Goal: Information Seeking & Learning: Learn about a topic

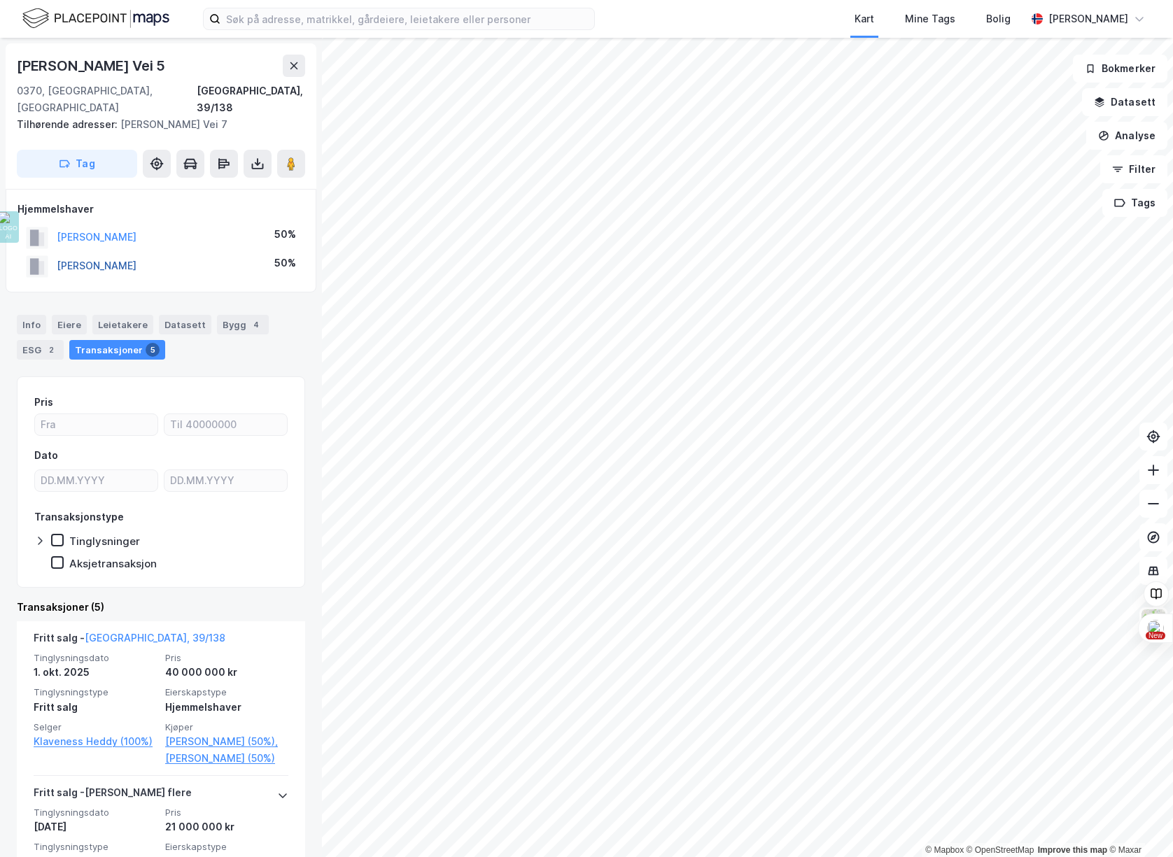
click at [0, 0] on button "[PERSON_NAME]" at bounding box center [0, 0] width 0 height 0
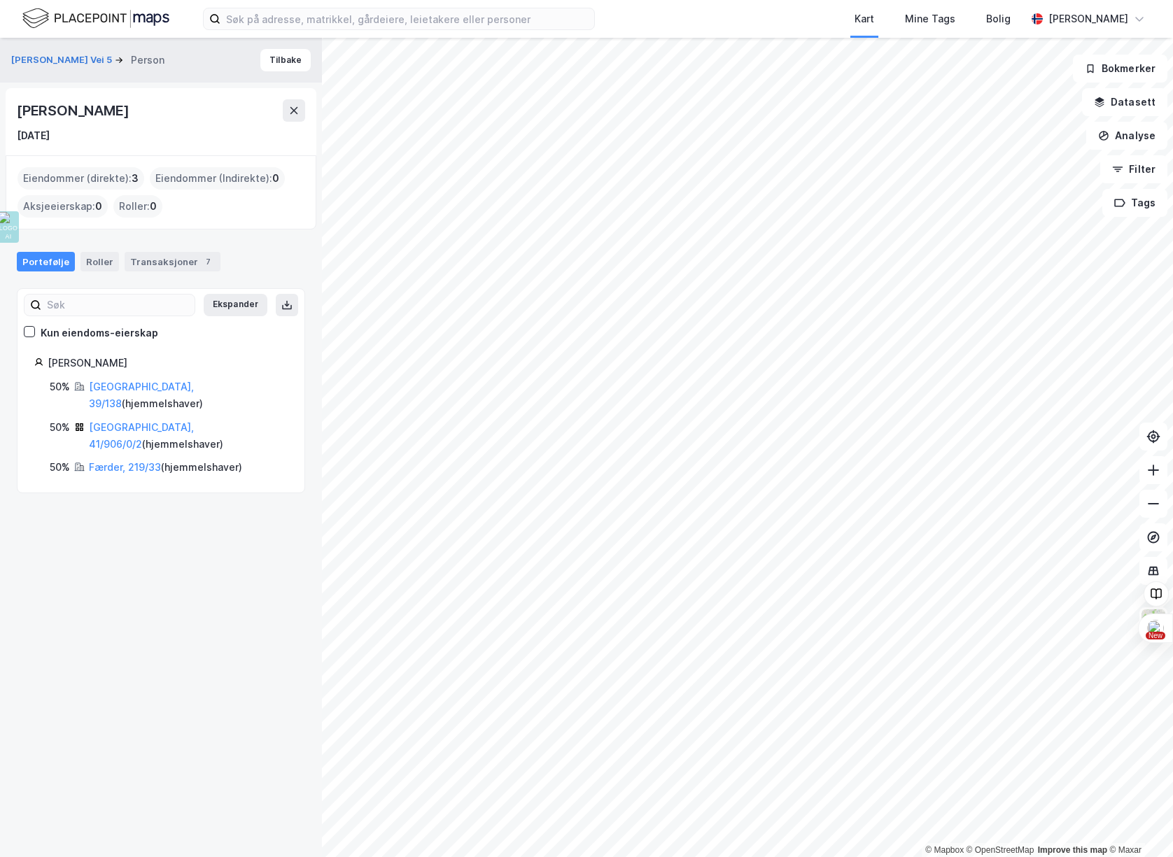
drag, startPoint x: 83, startPoint y: 134, endPoint x: 18, endPoint y: 134, distance: 65.1
click at [18, 134] on div "[DATE]" at bounding box center [161, 135] width 288 height 17
click at [83, 136] on div "[DATE]" at bounding box center [161, 135] width 288 height 17
drag, startPoint x: 85, startPoint y: 136, endPoint x: 16, endPoint y: 134, distance: 69.4
click at [17, 134] on div "[DATE]" at bounding box center [161, 135] width 288 height 17
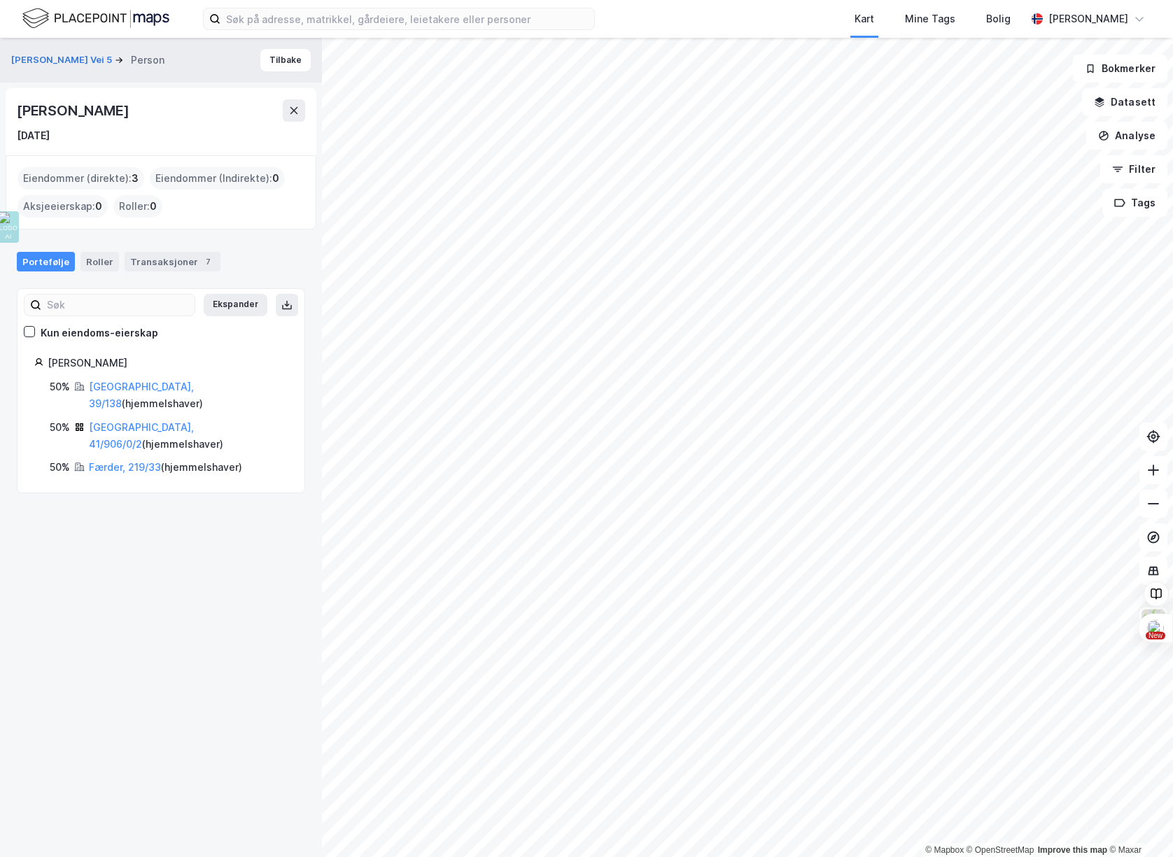
click at [50, 136] on div "[DATE]" at bounding box center [33, 135] width 33 height 17
click at [132, 461] on link "Færder, 219/33" at bounding box center [125, 467] width 72 height 12
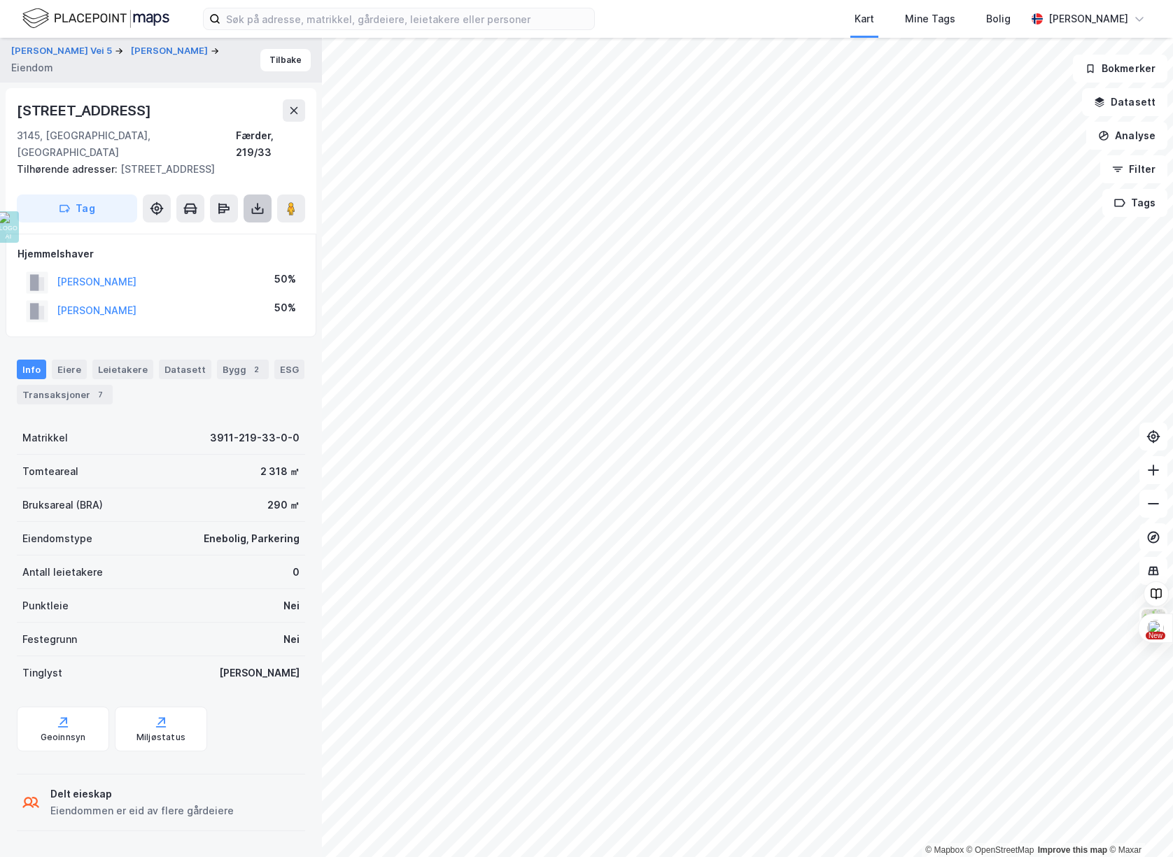
drag, startPoint x: 252, startPoint y: 187, endPoint x: 251, endPoint y: 195, distance: 8.4
click at [251, 202] on icon at bounding box center [258, 209] width 14 height 14
click at [293, 161] on div "Tilhørende adresser: [STREET_ADDRESS]" at bounding box center [155, 169] width 277 height 17
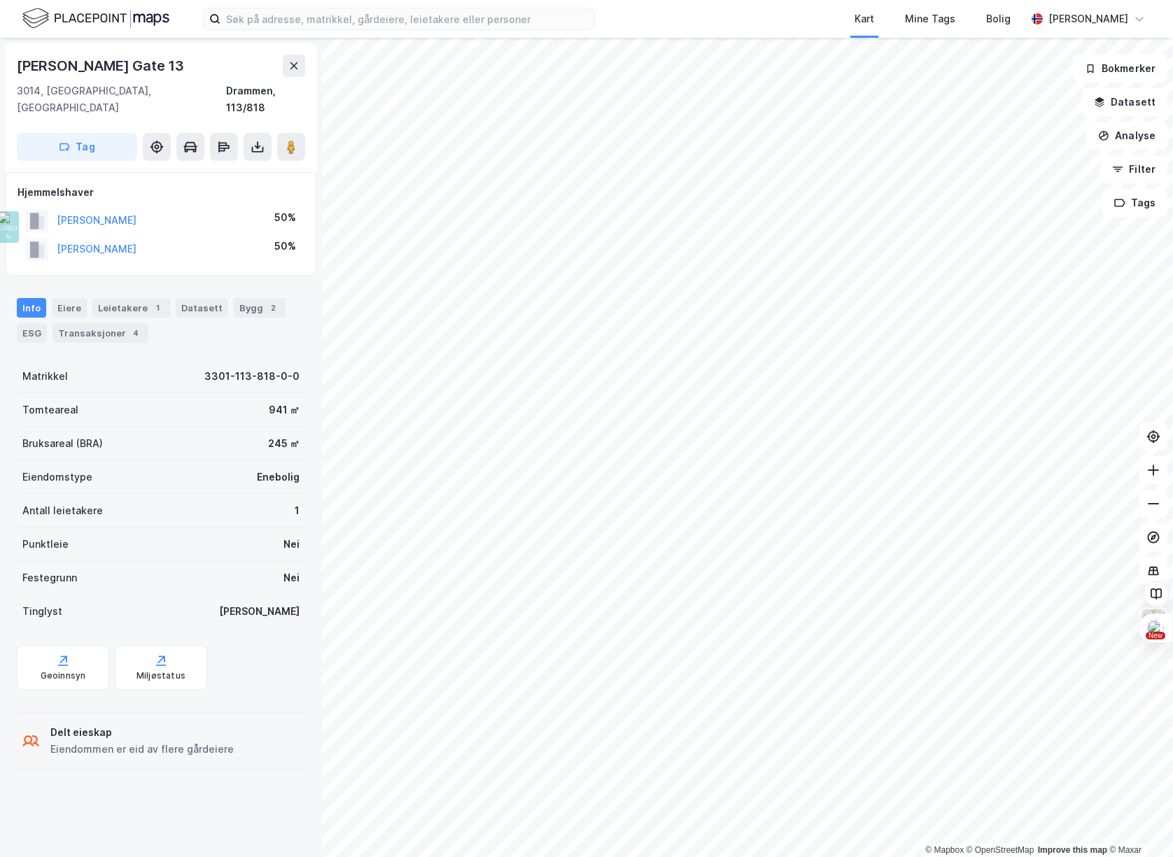
click at [203, 265] on div "© Mapbox © OpenStreetMap Improve this map © Maxar Tord [STREET_ADDRESS] Tag Hje…" at bounding box center [586, 448] width 1173 height 820
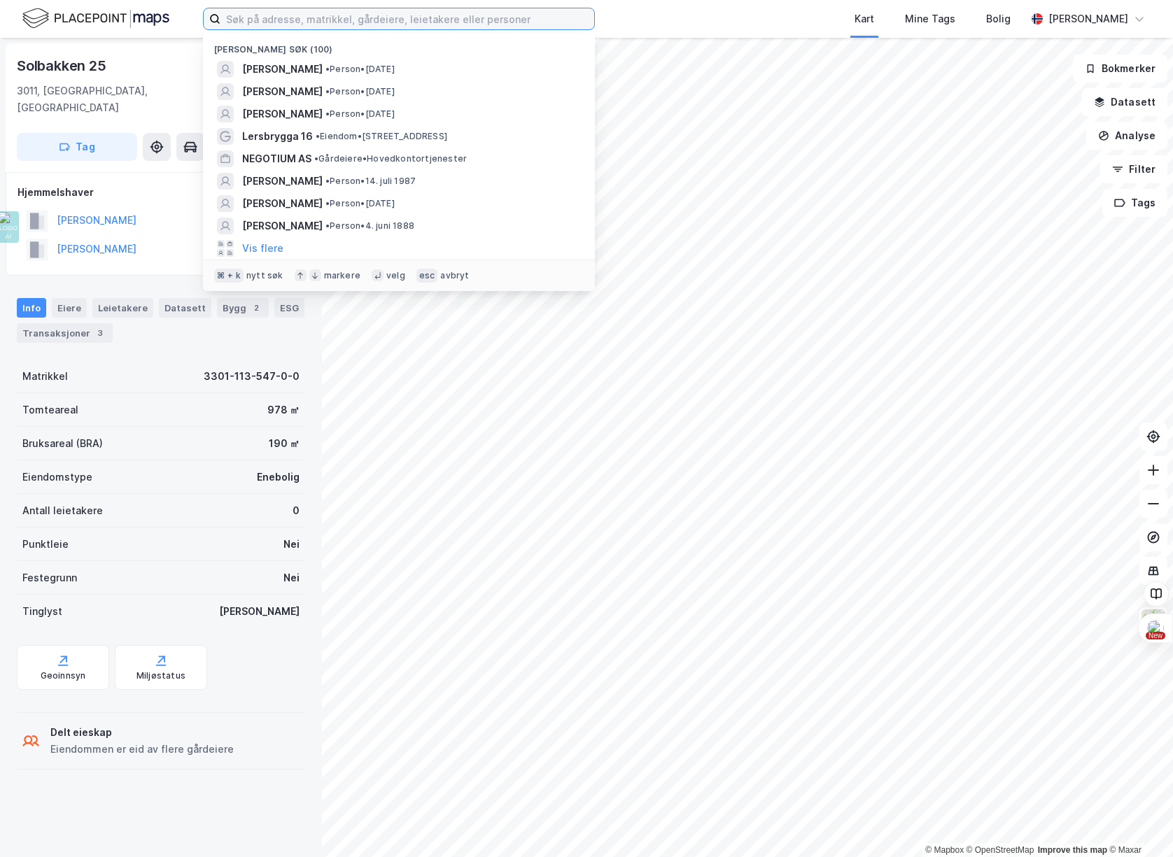
click at [258, 15] on input at bounding box center [407, 18] width 374 height 21
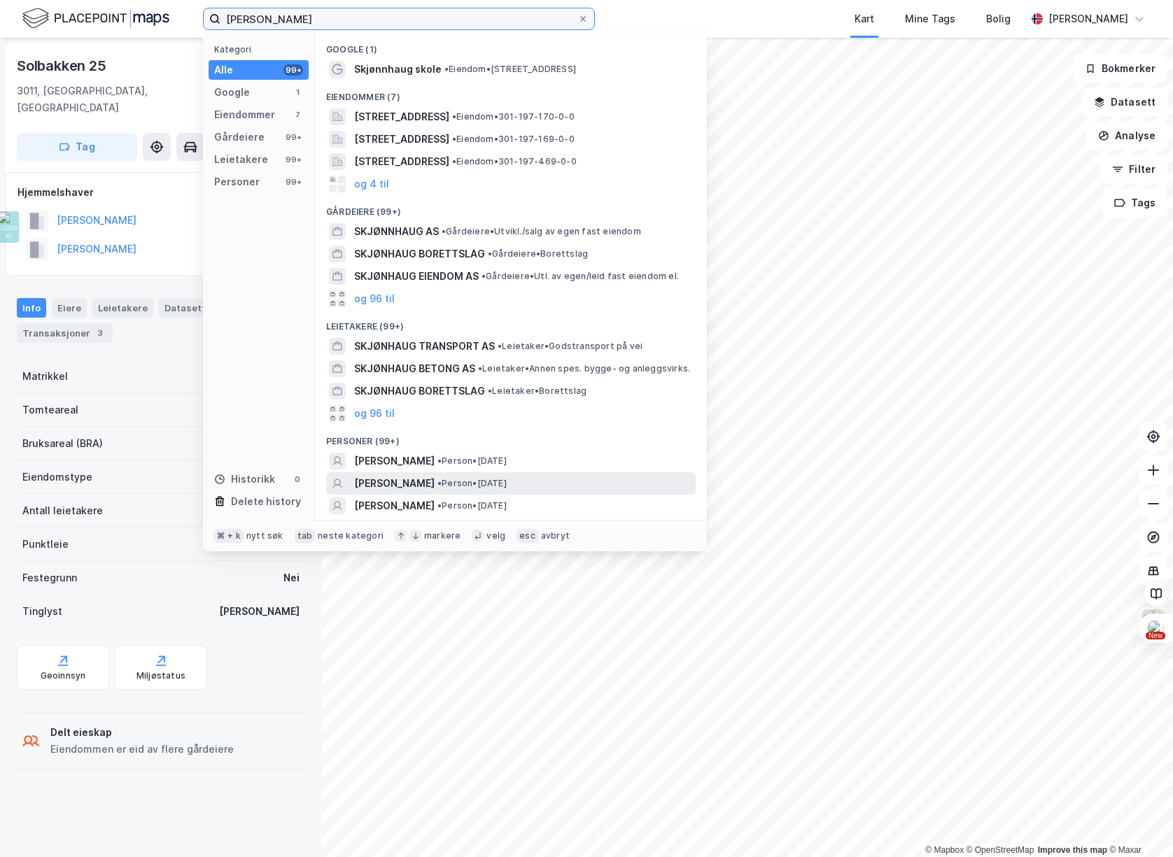
type input "[PERSON_NAME]"
click at [430, 482] on span "[PERSON_NAME]" at bounding box center [394, 483] width 80 height 17
